Goal: Information Seeking & Learning: Learn about a topic

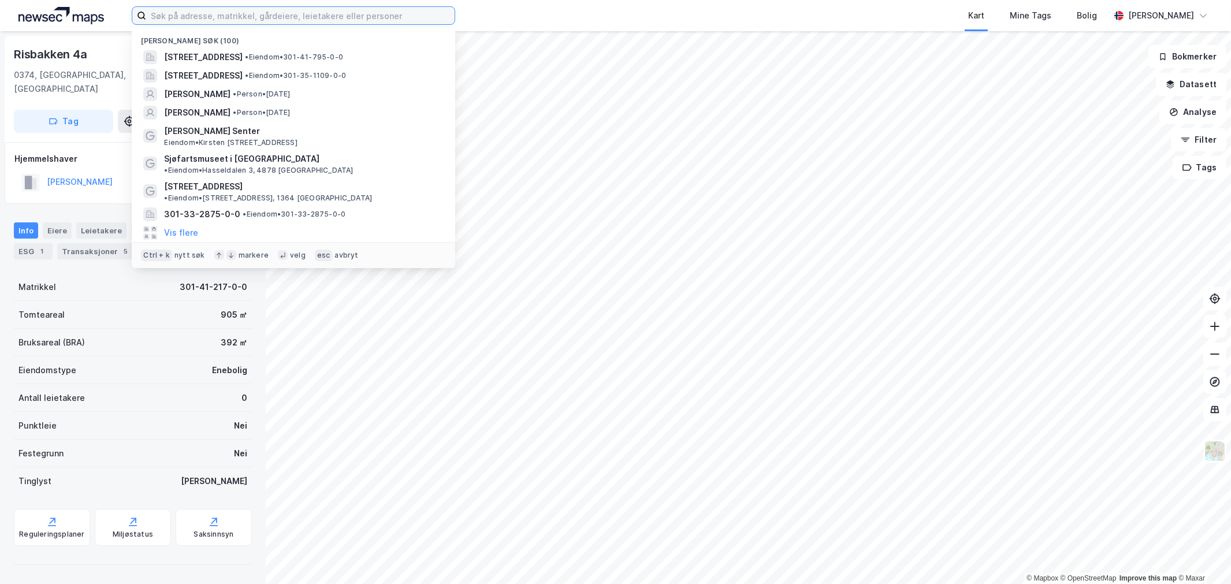
paste input "[STREET_ADDRESS]"
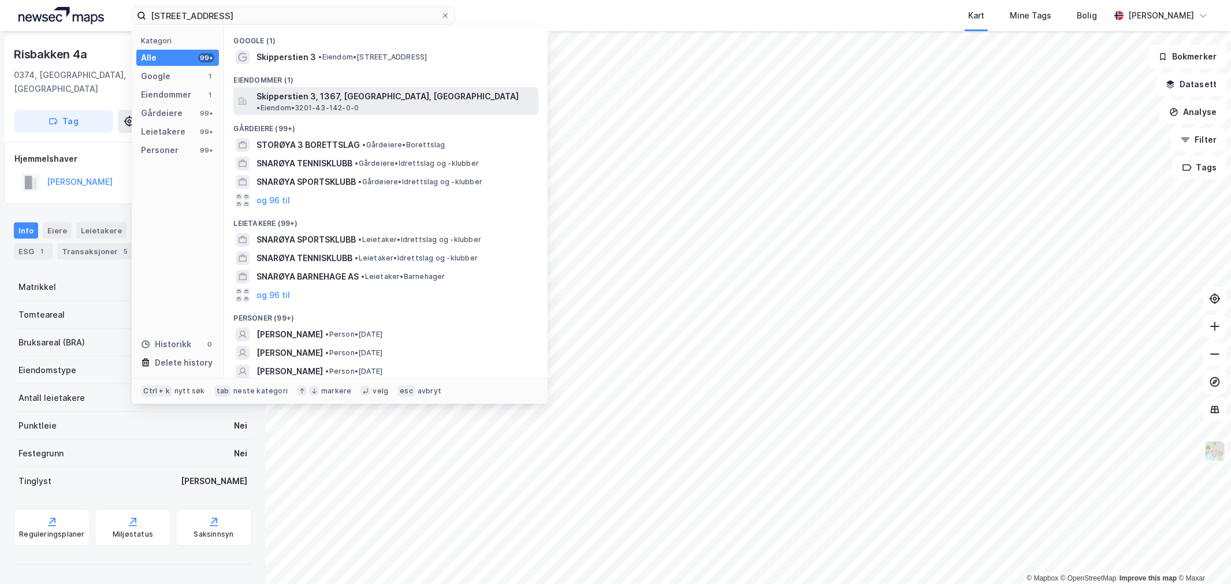
click at [301, 93] on span "Skipperstien 3, 1367, [GEOGRAPHIC_DATA], [GEOGRAPHIC_DATA]" at bounding box center [387, 97] width 262 height 14
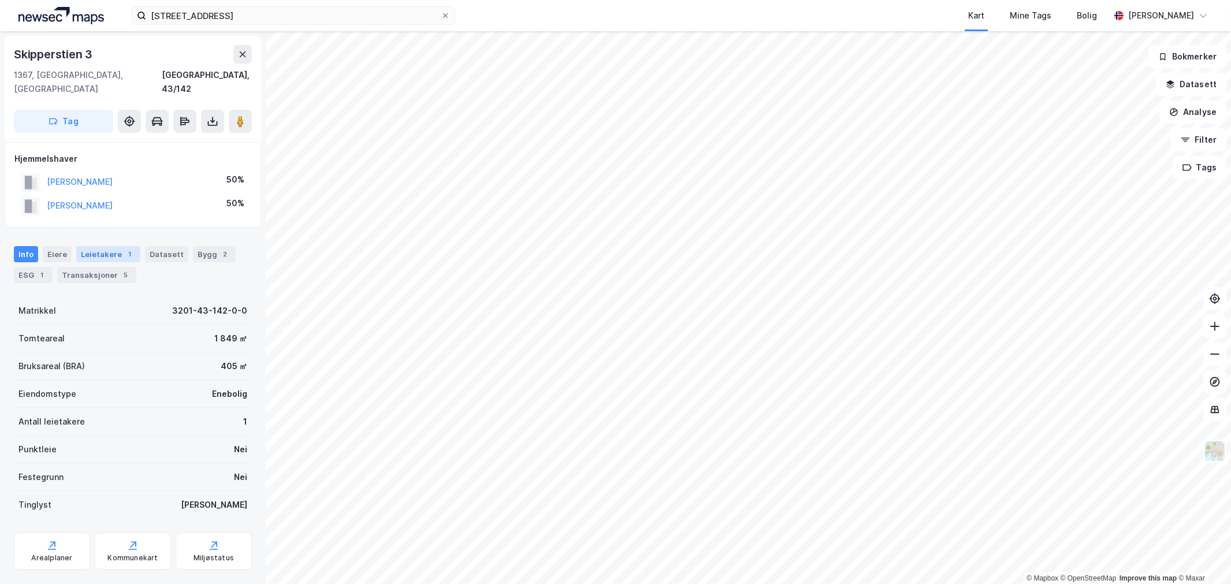
click at [124, 248] on div "1" at bounding box center [130, 254] width 12 height 12
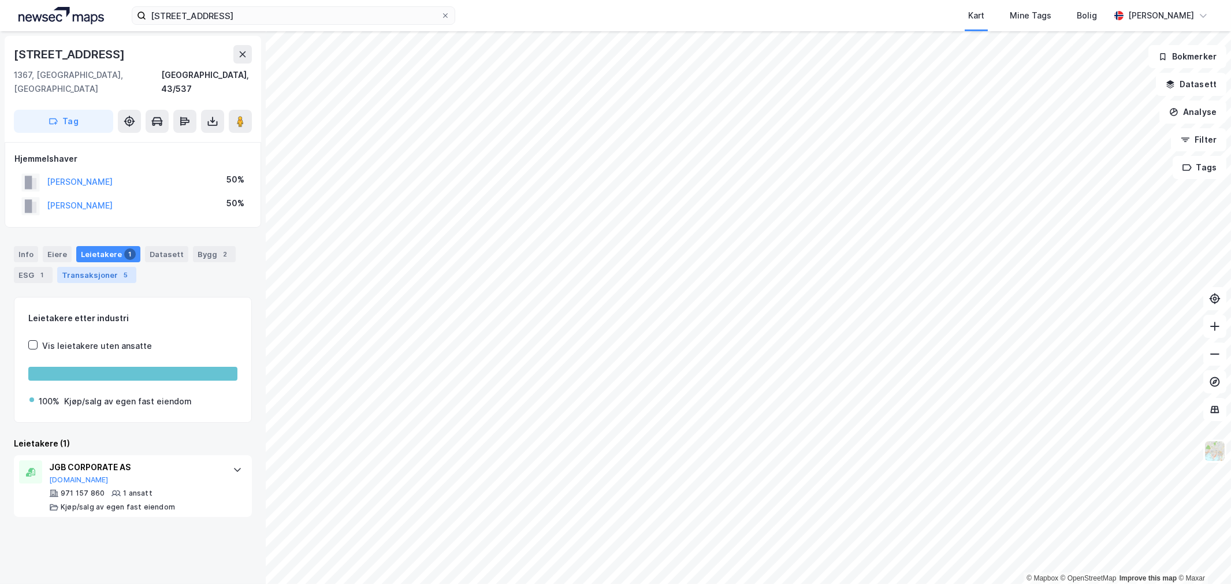
click at [115, 267] on div "Transaksjoner 5" at bounding box center [96, 275] width 79 height 16
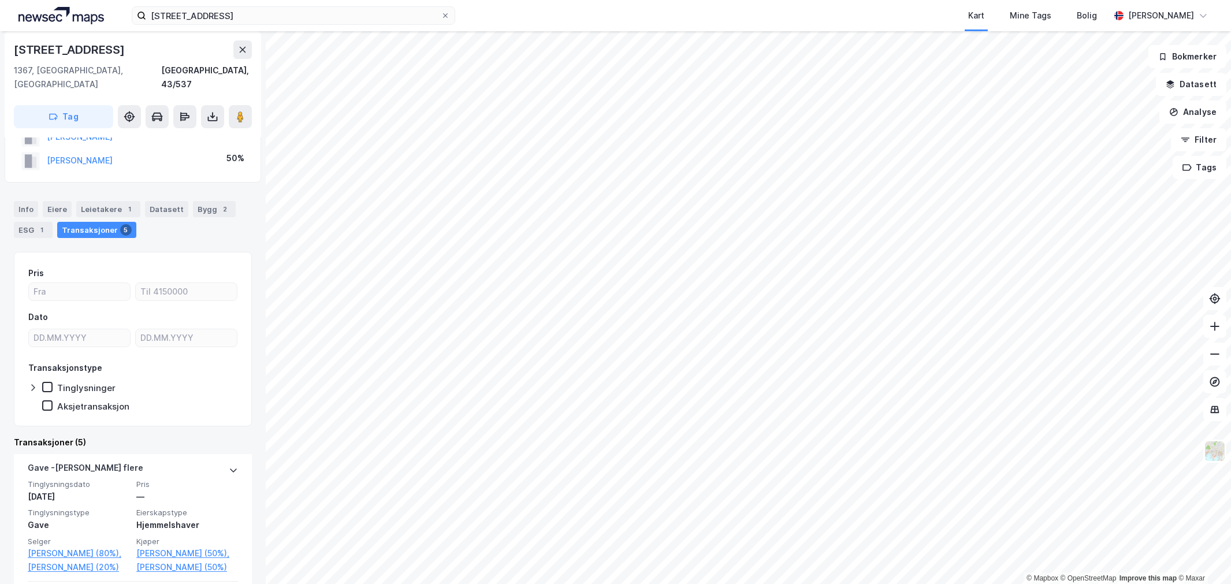
scroll to position [64, 0]
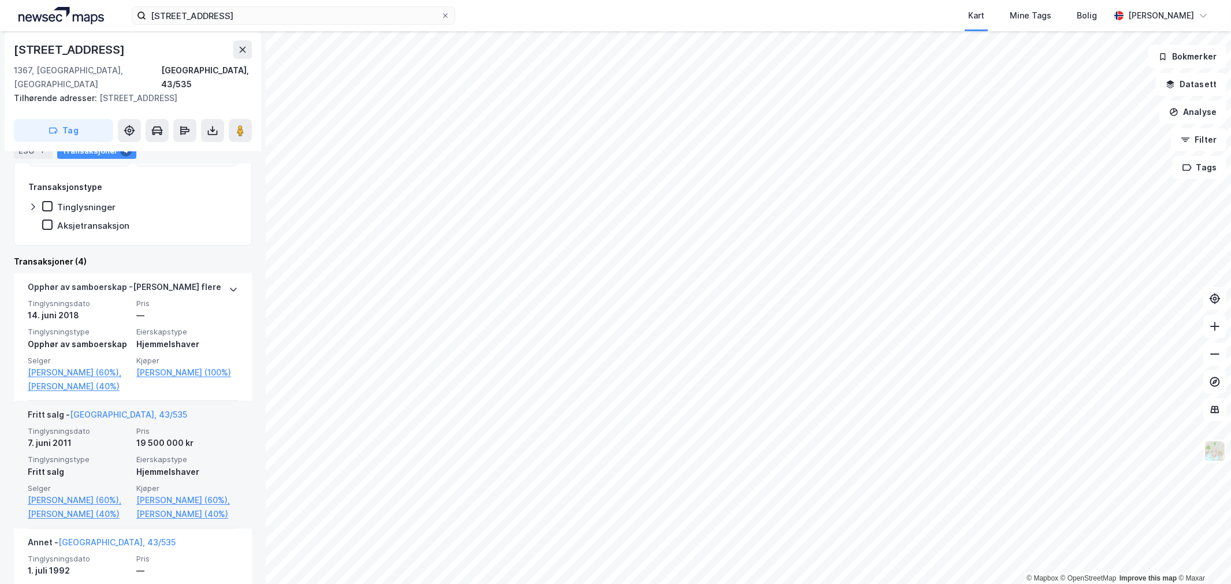
scroll to position [256, 0]
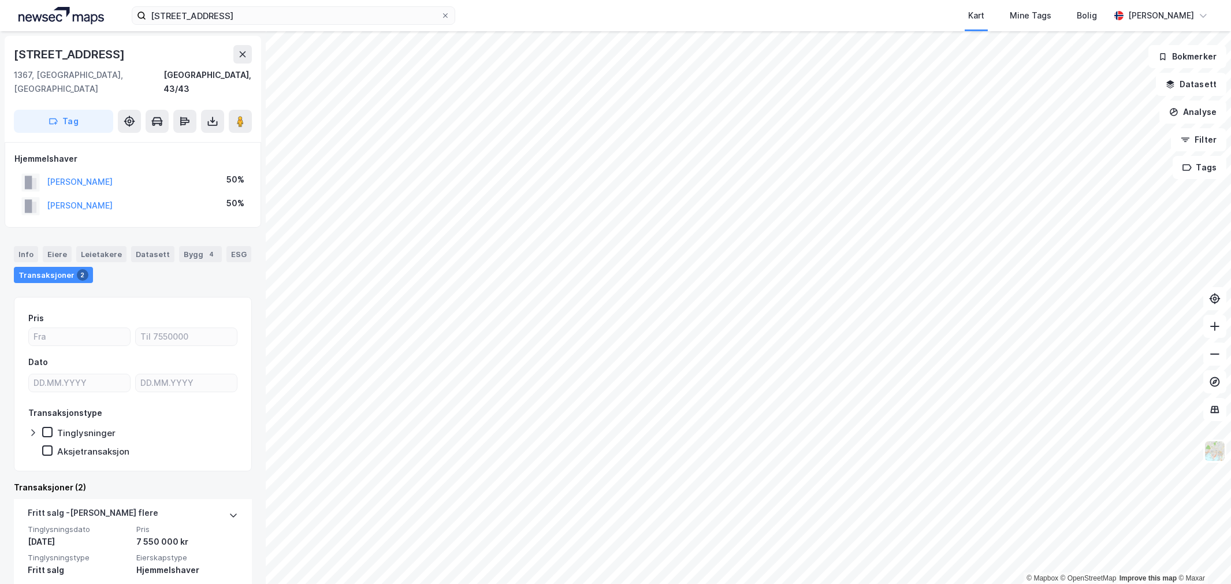
scroll to position [128, 0]
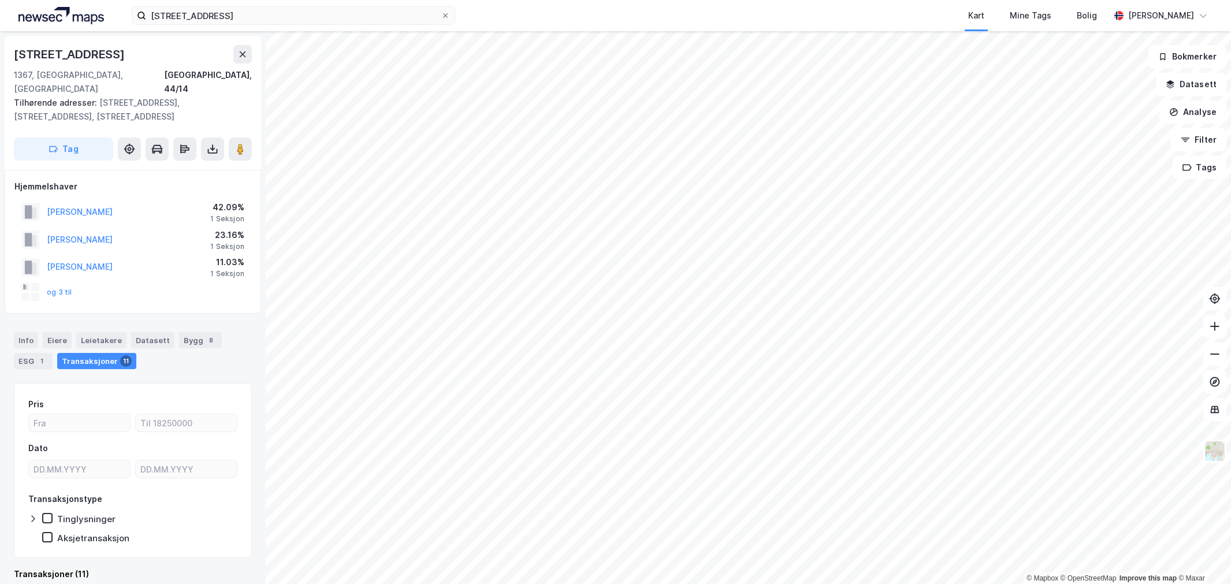
scroll to position [1, 0]
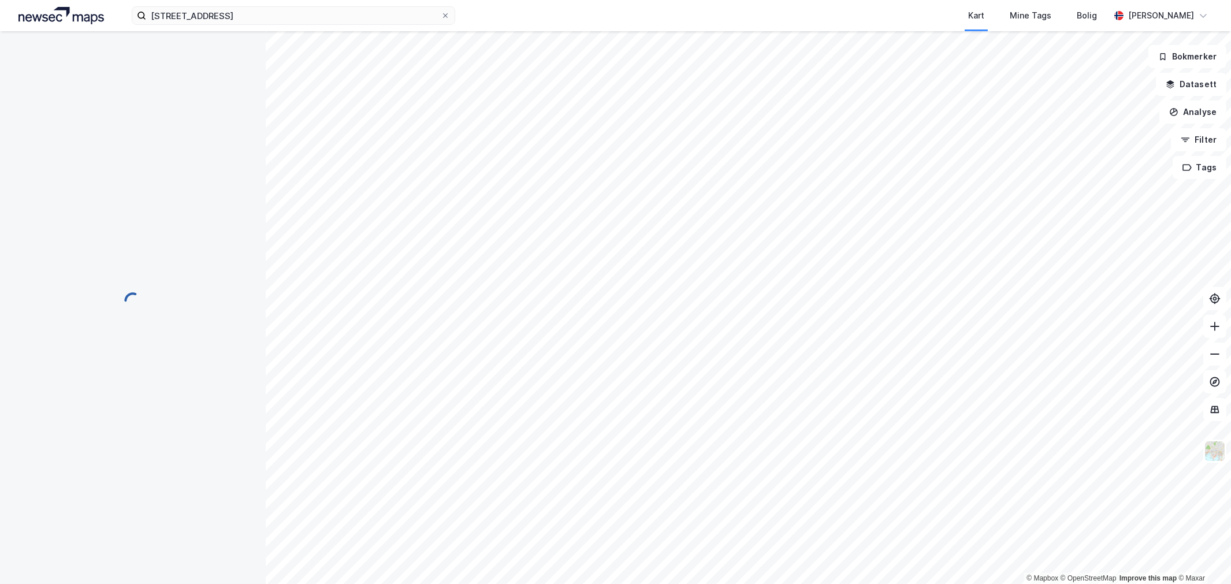
scroll to position [1, 0]
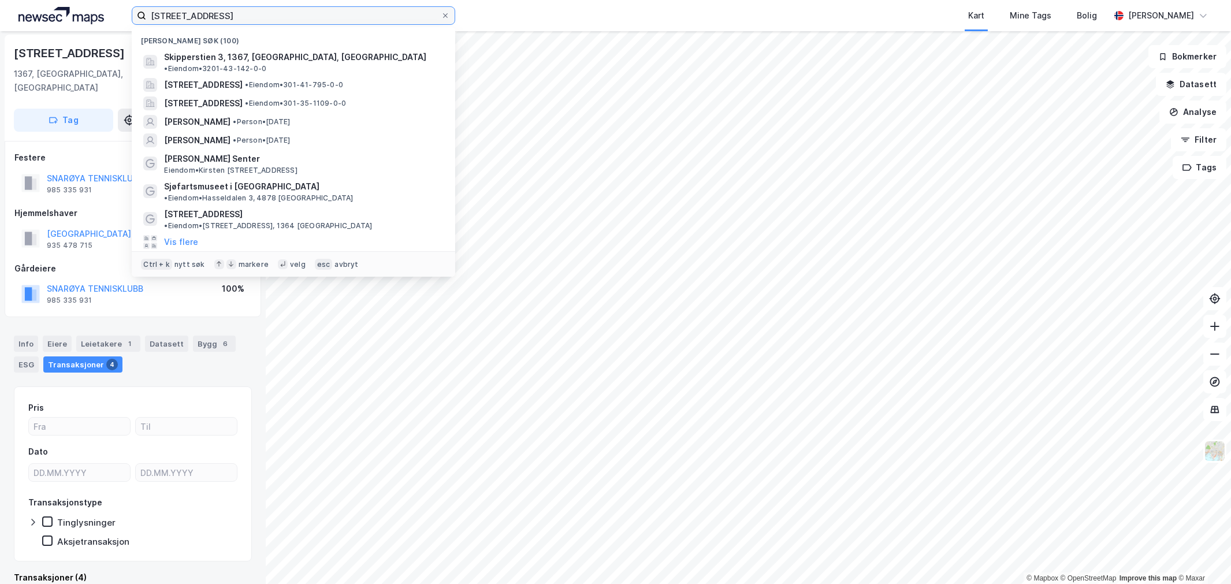
click at [273, 20] on input "[STREET_ADDRESS]" at bounding box center [293, 15] width 295 height 17
paste input "Kilden Eiendom AS"
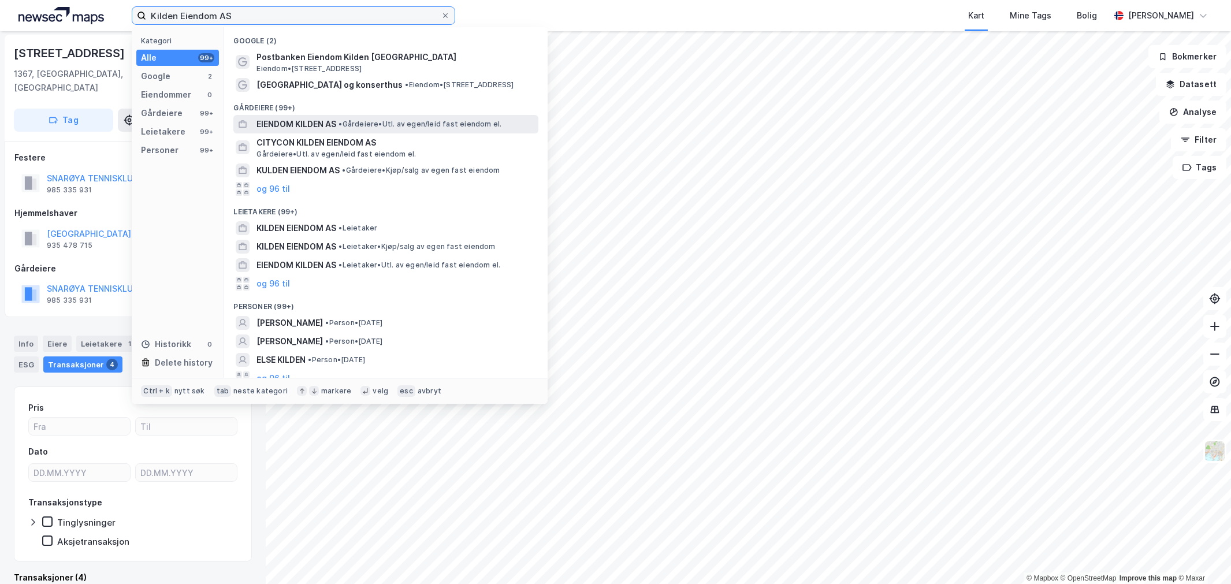
type input "Kilden Eiendom AS"
click at [331, 128] on span "EIENDOM KILDEN AS" at bounding box center [296, 124] width 80 height 14
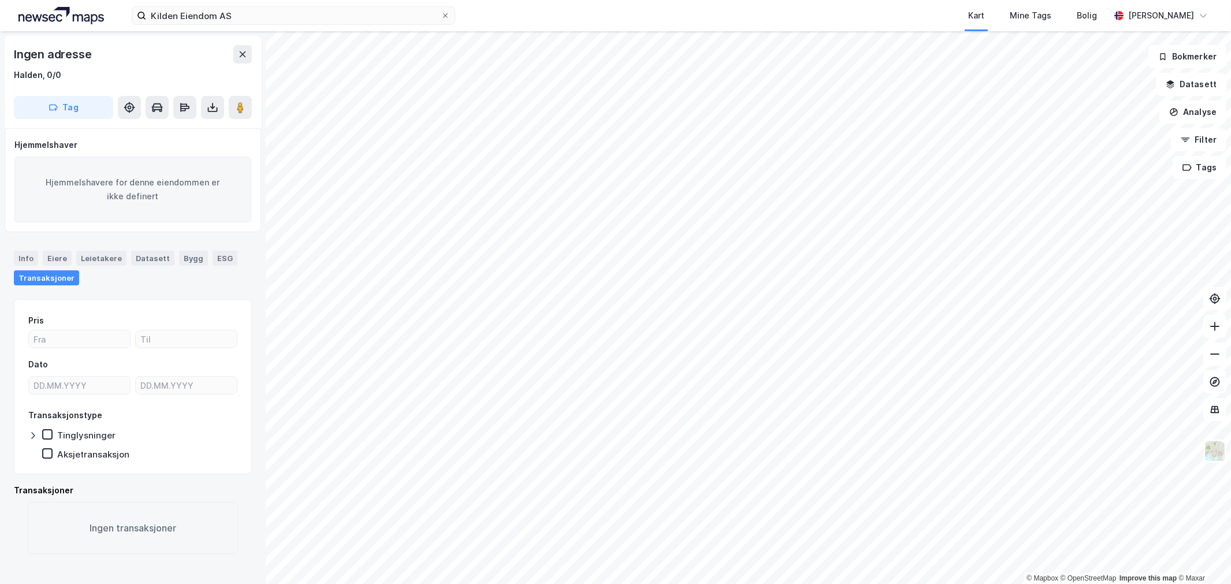
click at [32, 267] on div "Info [PERSON_NAME] Datasett Bygg ESG Transaksjoner" at bounding box center [133, 268] width 238 height 35
click at [33, 262] on div "Info" at bounding box center [26, 258] width 24 height 15
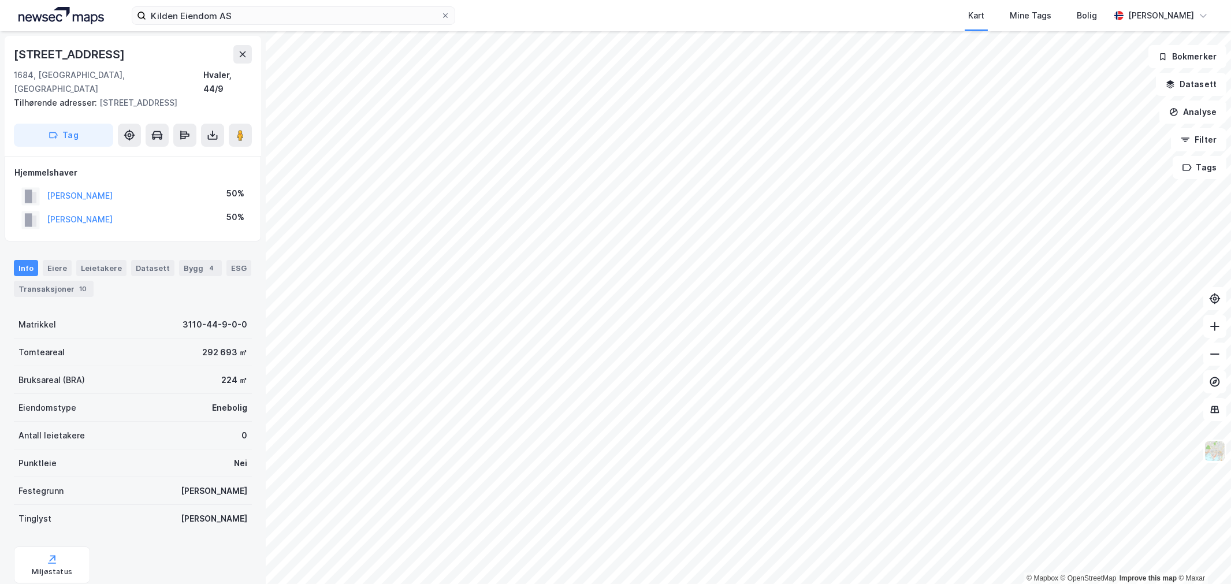
scroll to position [1, 0]
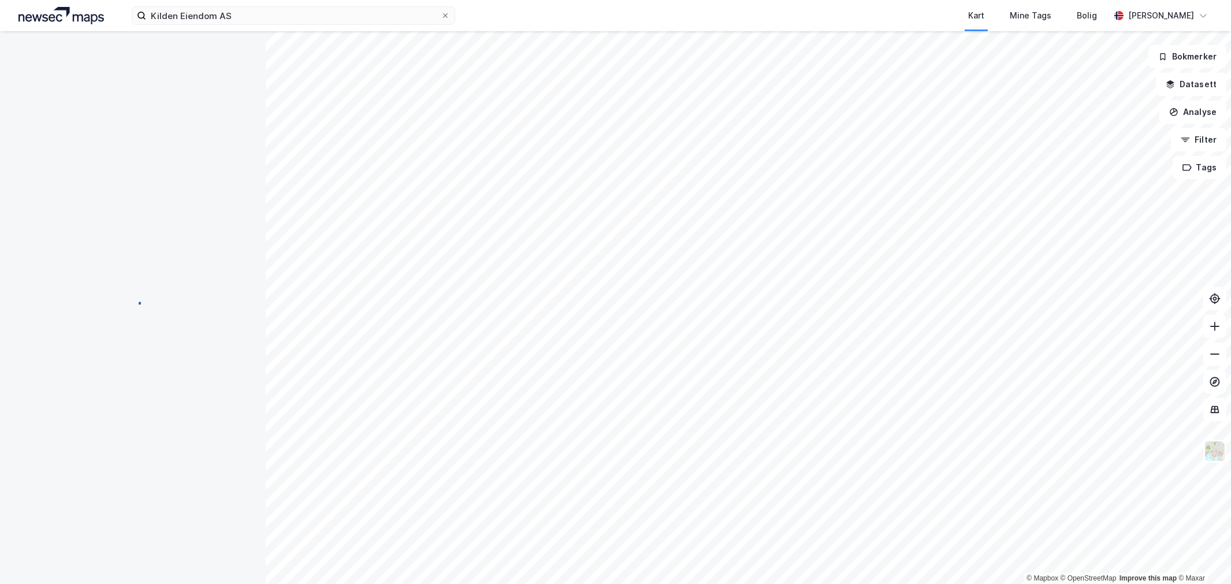
scroll to position [1, 0]
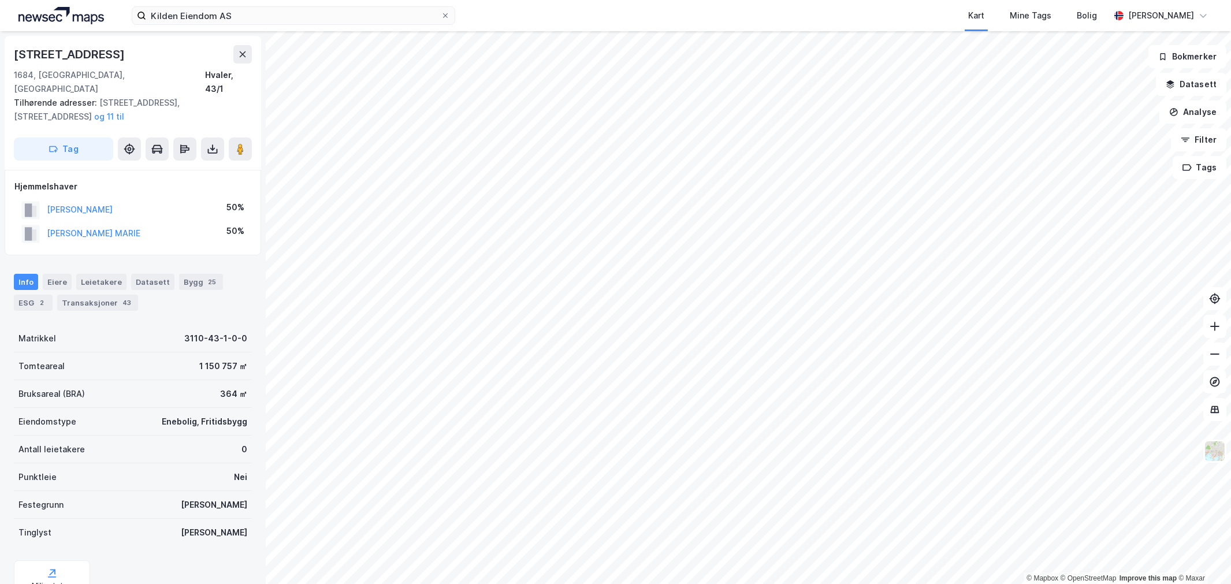
scroll to position [1, 0]
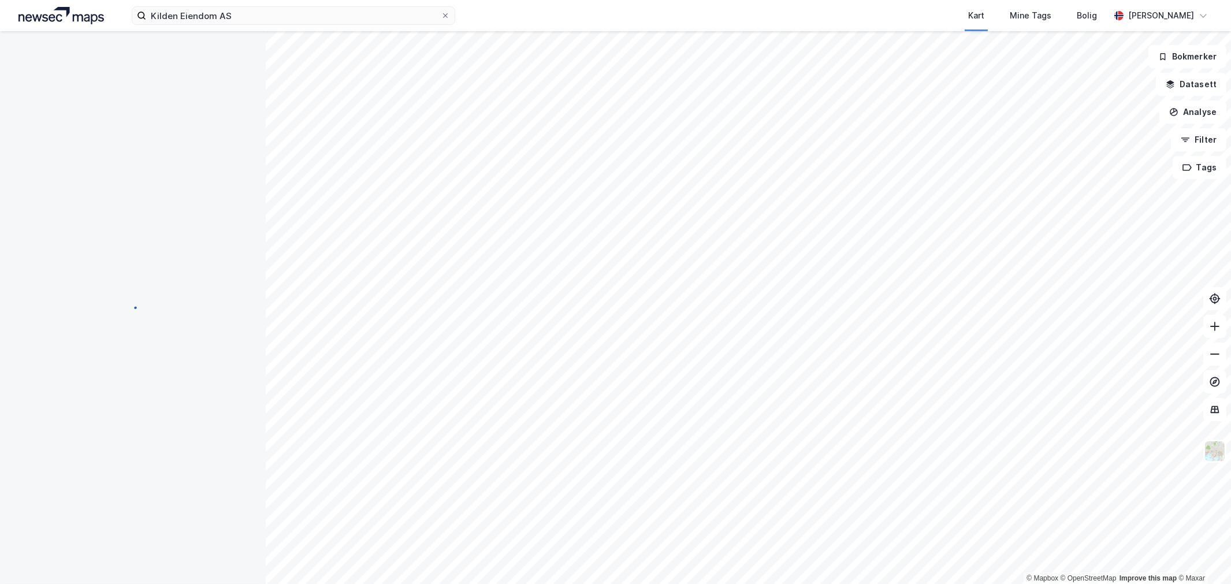
scroll to position [1, 0]
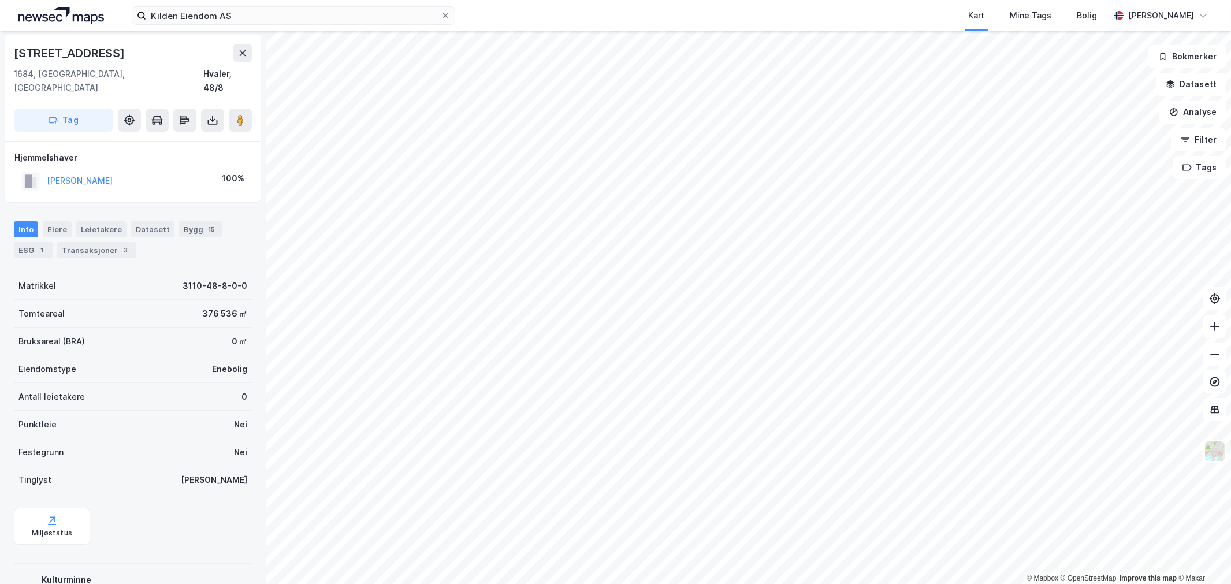
scroll to position [1, 0]
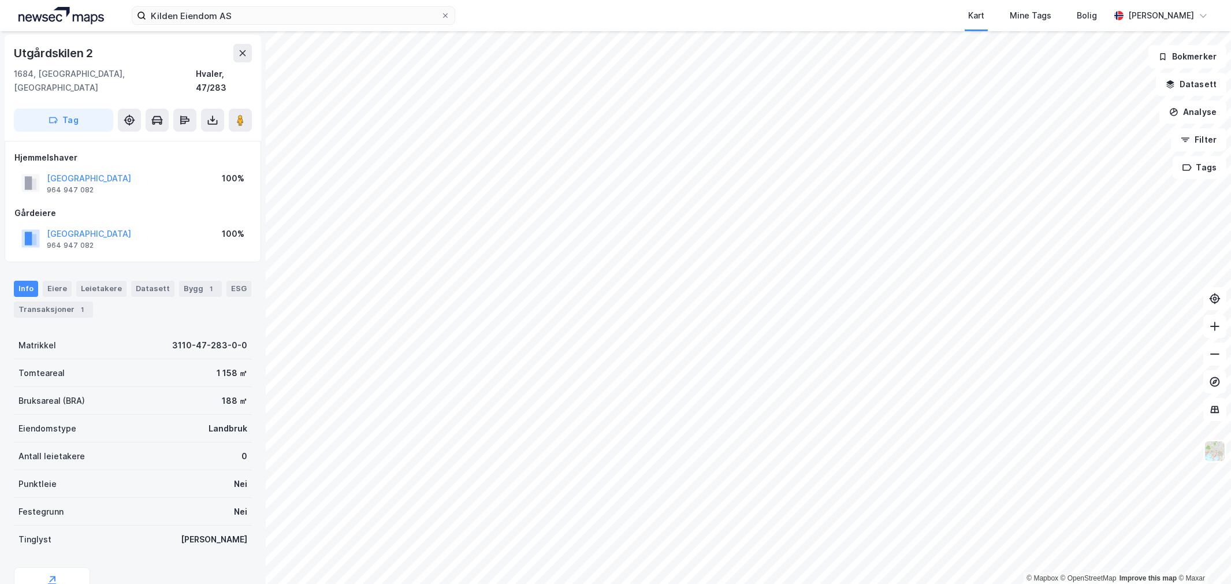
scroll to position [1, 0]
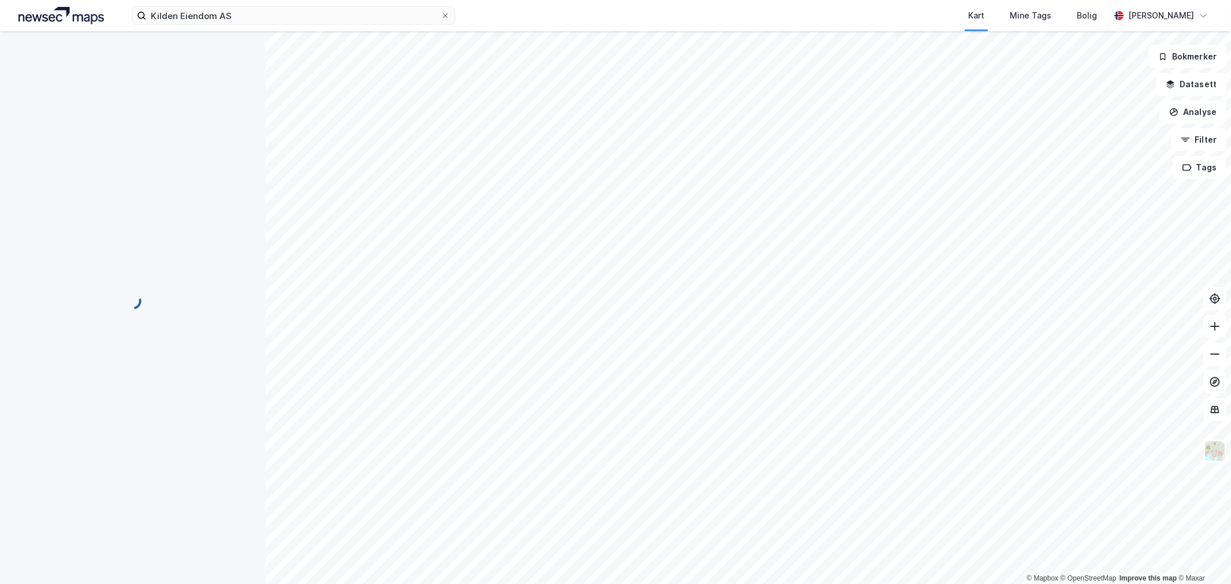
scroll to position [1, 0]
